Goal: Find specific page/section: Find specific page/section

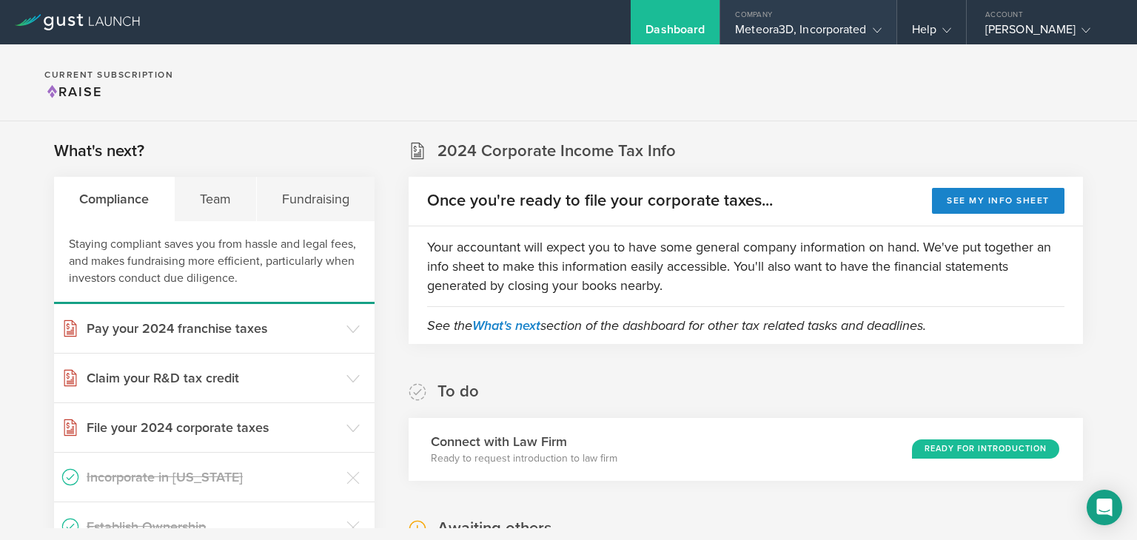
click at [855, 27] on div "Meteora3D, Incorporated" at bounding box center [808, 33] width 146 height 22
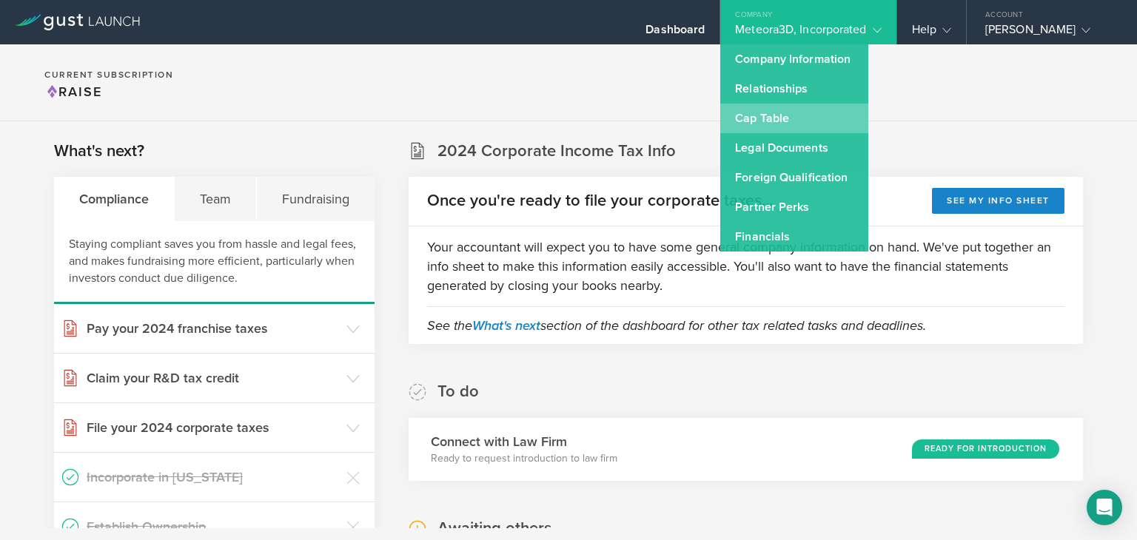
click at [811, 110] on link "Cap Table" at bounding box center [794, 119] width 148 height 30
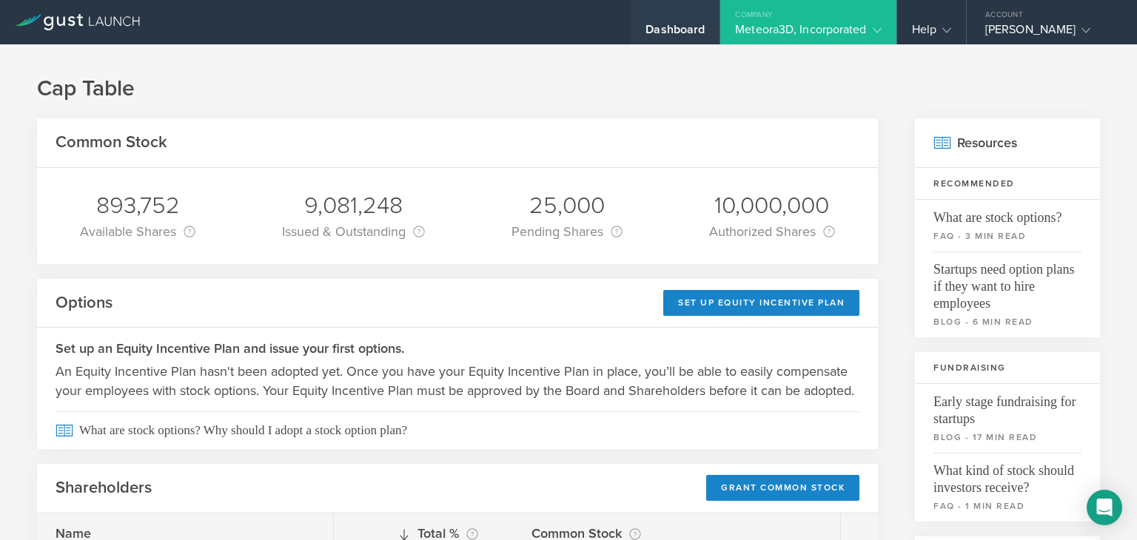
click at [684, 16] on div "Dashboard" at bounding box center [674, 22] width 89 height 44
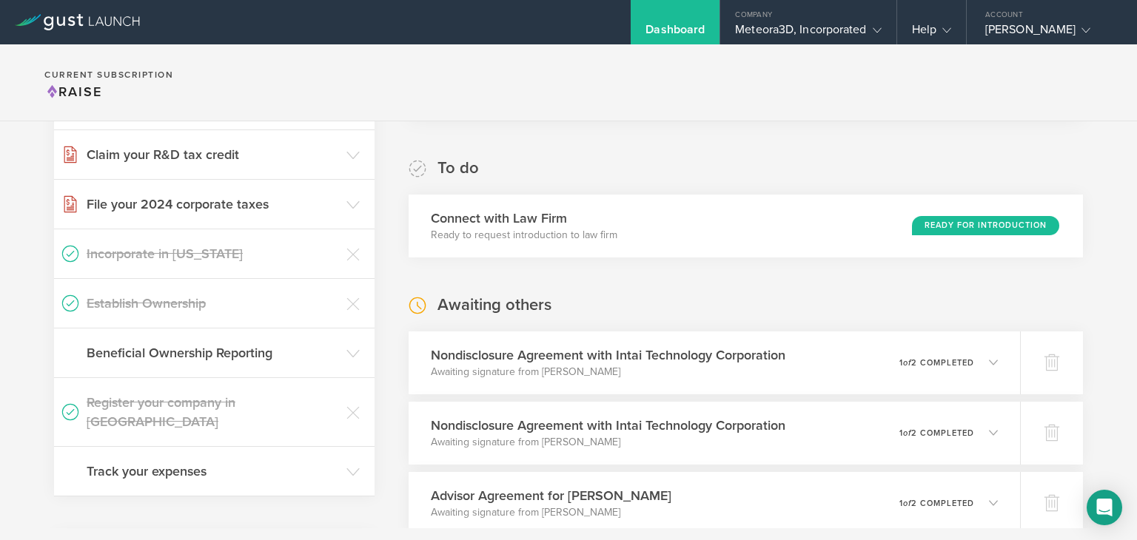
scroll to position [385, 0]
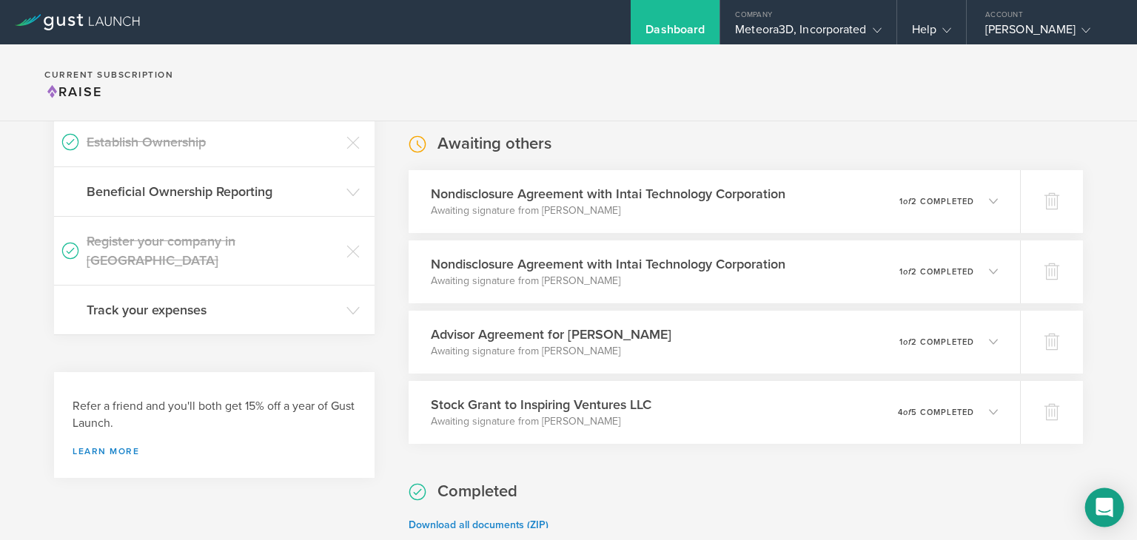
click at [1110, 507] on icon "Open Intercom Messenger" at bounding box center [1103, 507] width 17 height 19
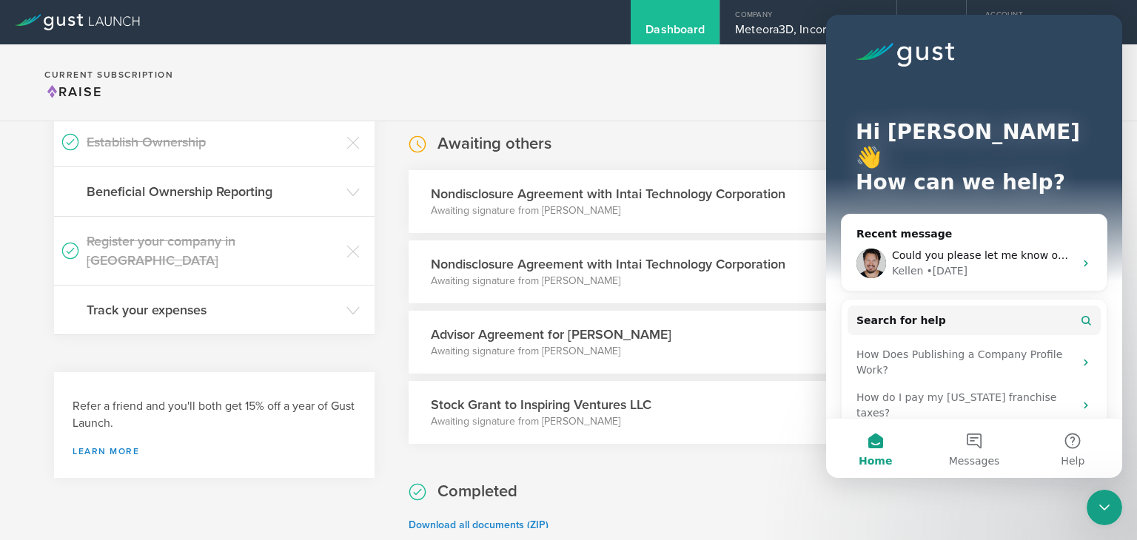
scroll to position [0, 0]
click at [1100, 511] on icon "Close Intercom Messenger" at bounding box center [1104, 508] width 18 height 18
